Goal: Information Seeking & Learning: Learn about a topic

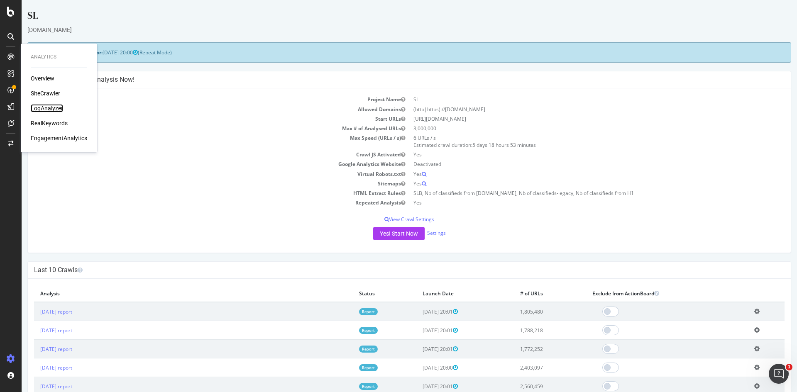
click at [54, 110] on div "LogAnalyzer" at bounding box center [47, 108] width 32 height 8
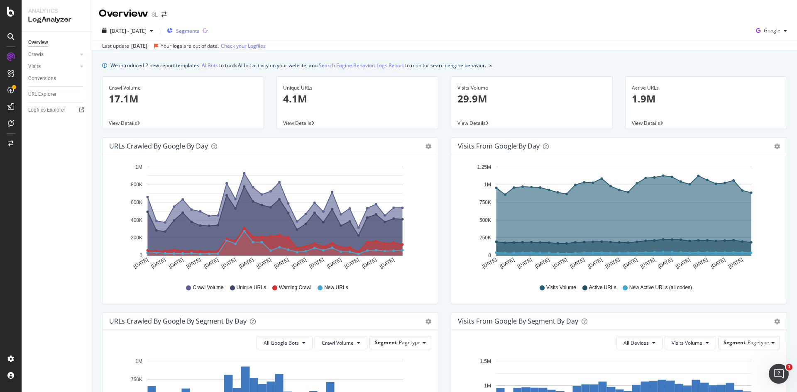
click at [199, 29] on span "Segments" at bounding box center [187, 30] width 23 height 7
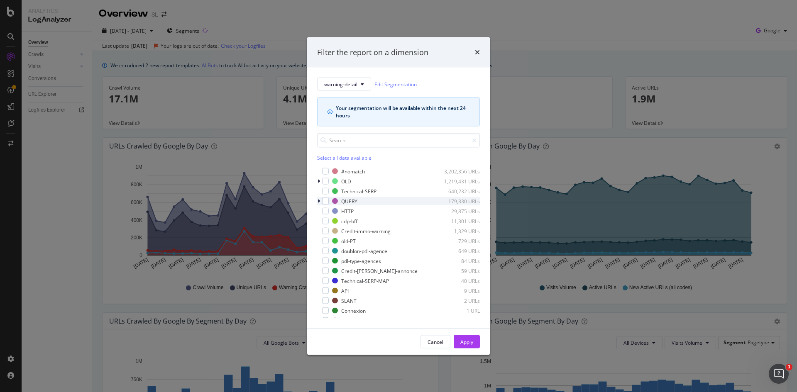
click at [318, 202] on icon "modal" at bounding box center [319, 201] width 2 height 5
click at [318, 201] on icon "modal" at bounding box center [318, 201] width 3 height 5
click at [478, 51] on icon "times" at bounding box center [477, 52] width 5 height 7
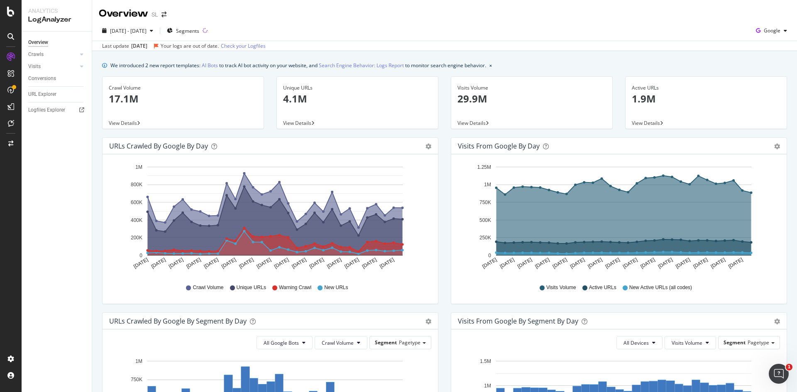
click at [445, 214] on div "Visits from Google by day Area Table Hold CTRL while clicking to filter the rep…" at bounding box center [619, 224] width 349 height 175
click at [41, 54] on div "Crawls" at bounding box center [35, 54] width 15 height 9
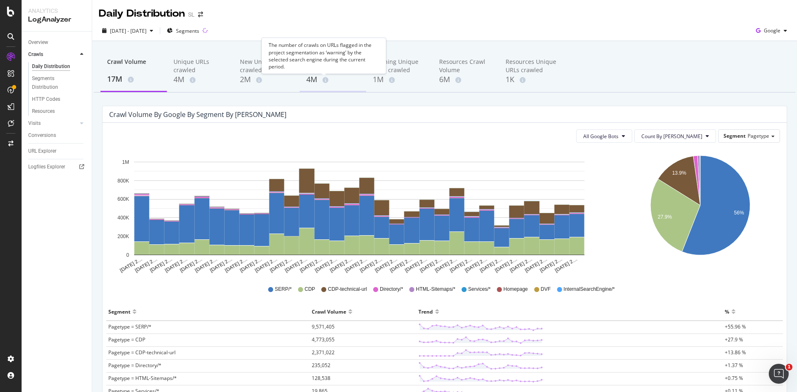
click at [320, 76] on div "4M" at bounding box center [332, 79] width 53 height 11
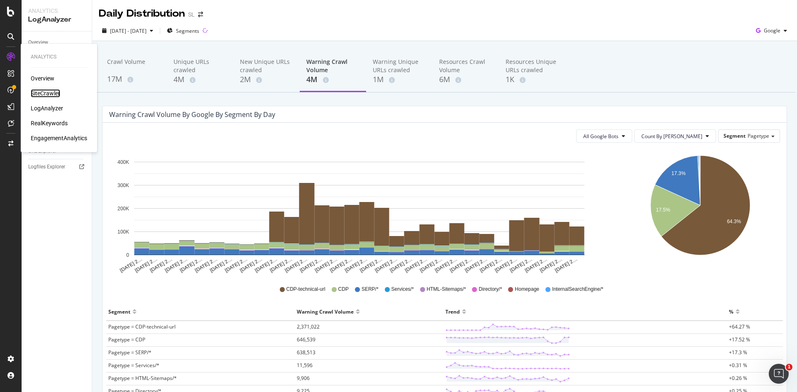
click at [45, 96] on div "SiteCrawler" at bounding box center [45, 93] width 29 height 8
